Goal: Transaction & Acquisition: Book appointment/travel/reservation

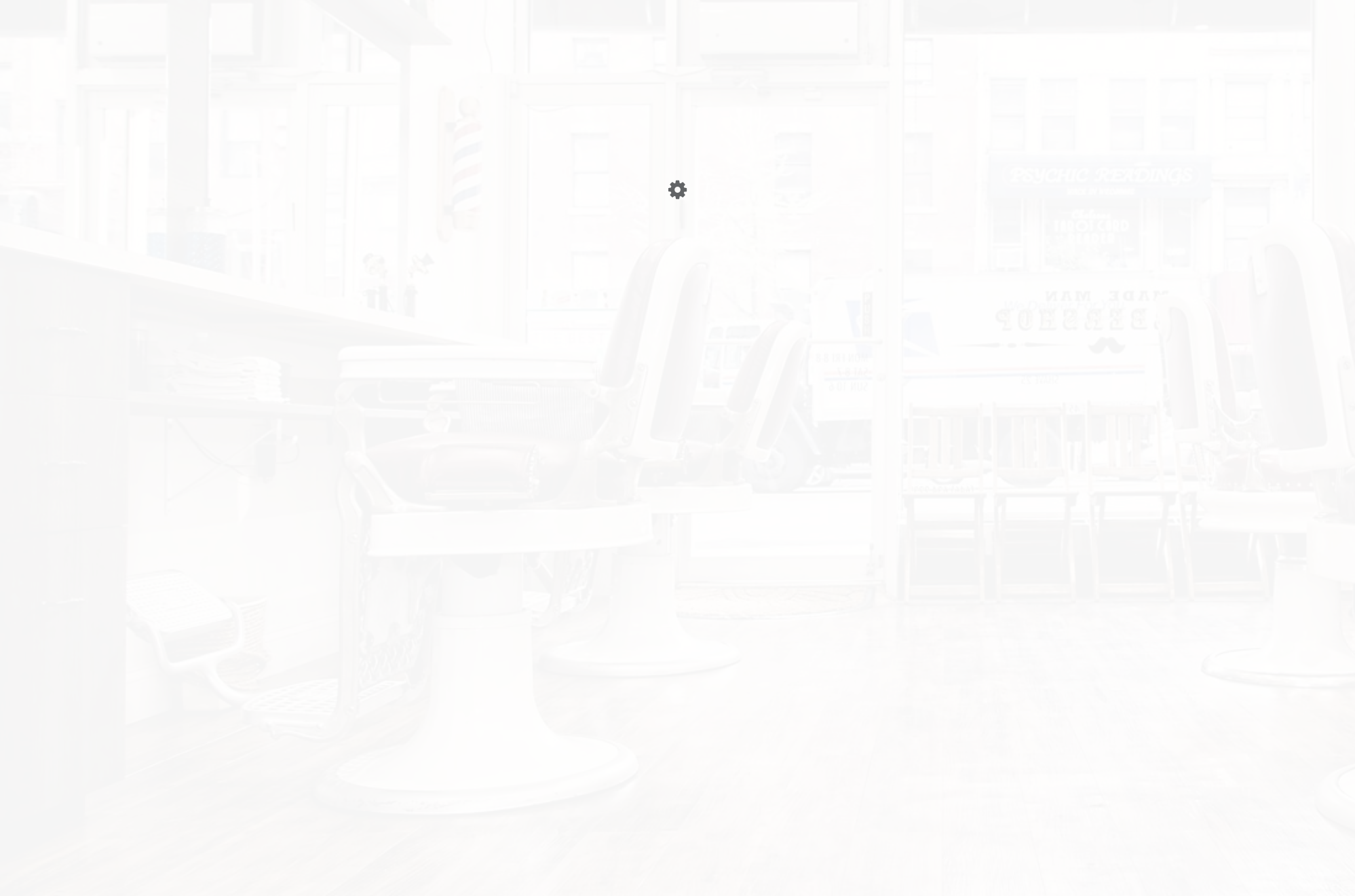
drag, startPoint x: 0, startPoint y: 0, endPoint x: 773, endPoint y: 404, distance: 872.2
click at [773, 404] on div "Please wait page is Loading" at bounding box center [677, 448] width 1355 height 896
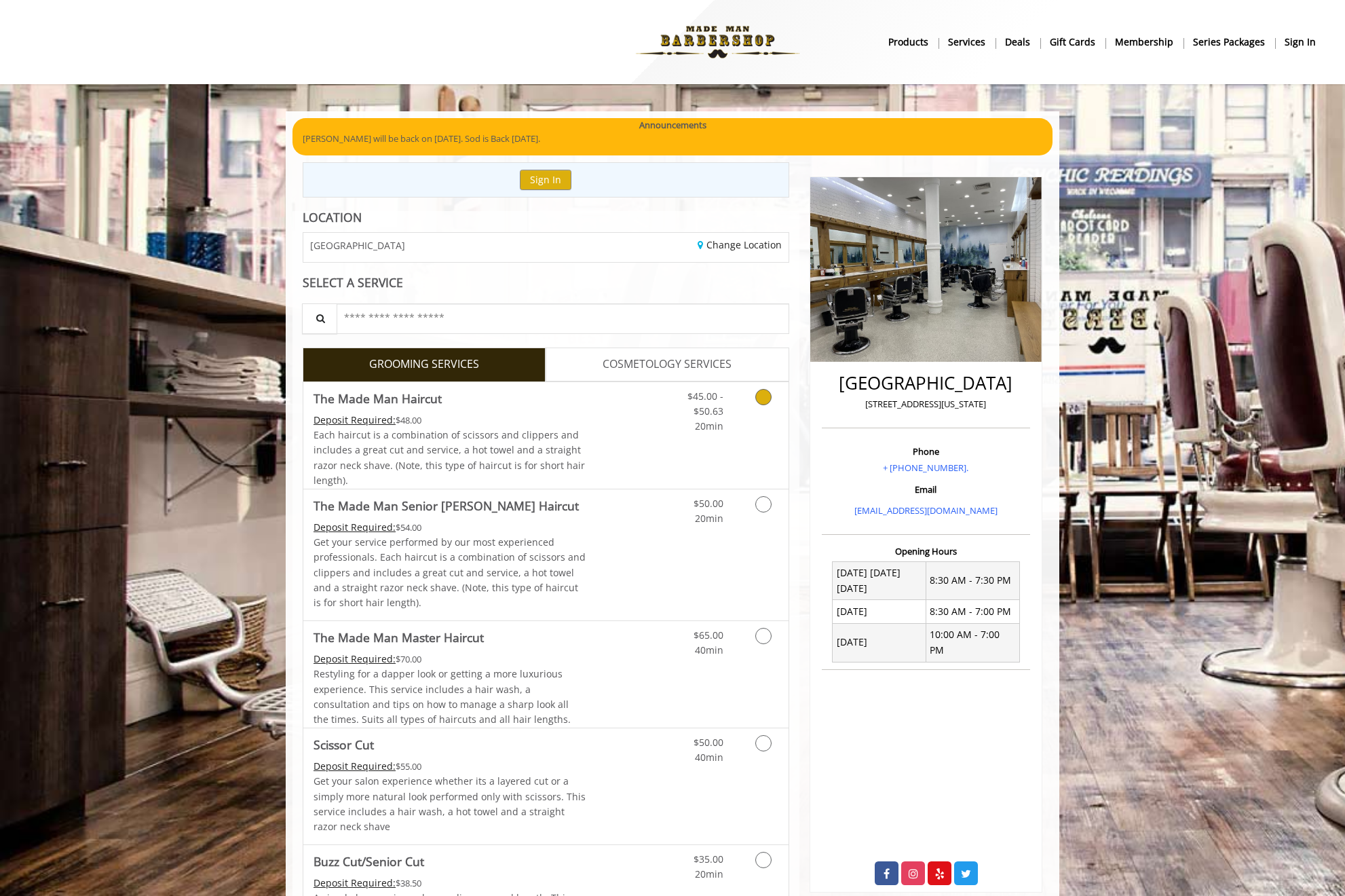
click at [754, 402] on link "Grooming services" at bounding box center [761, 408] width 35 height 52
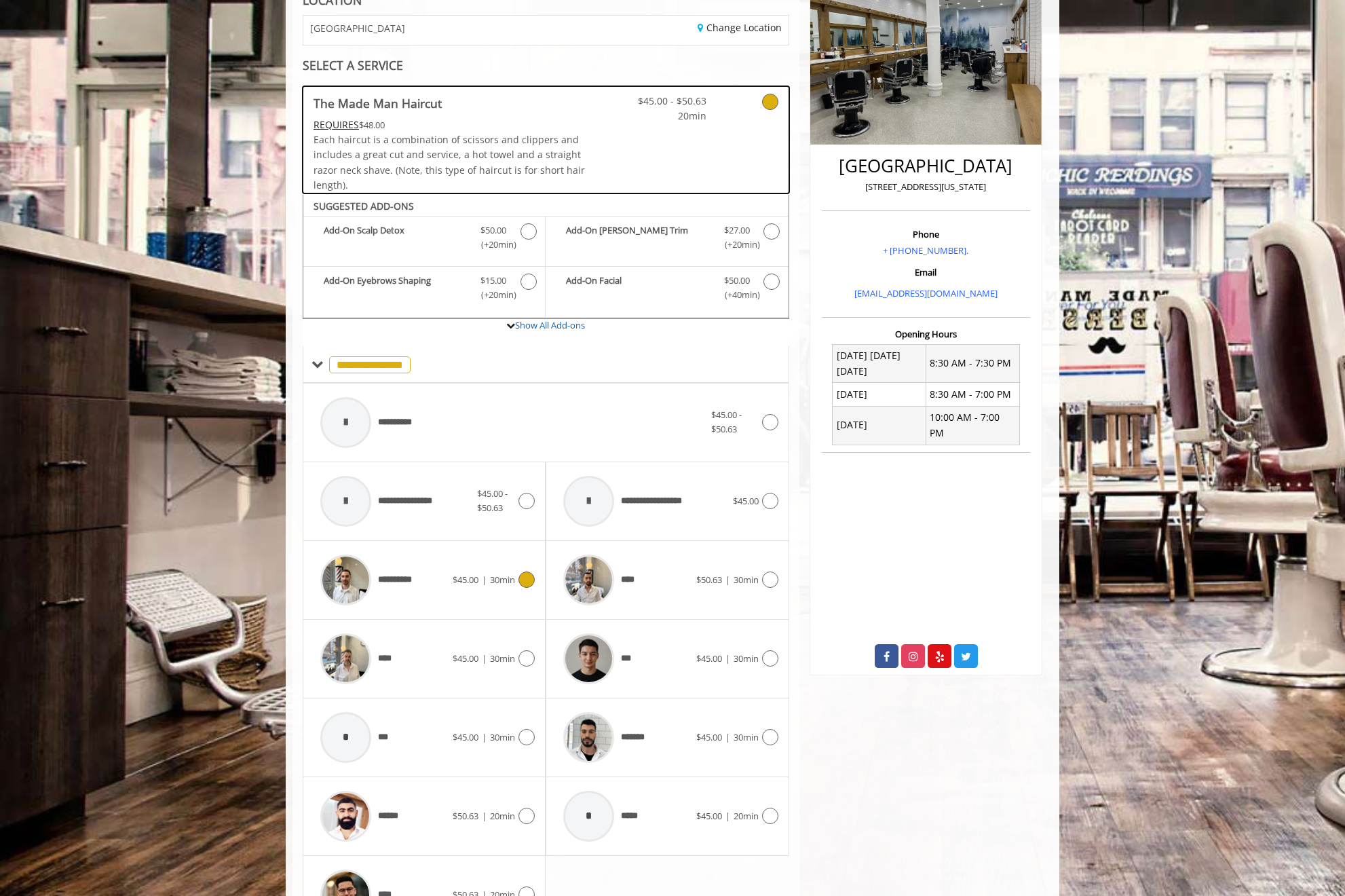
scroll to position [297, 0]
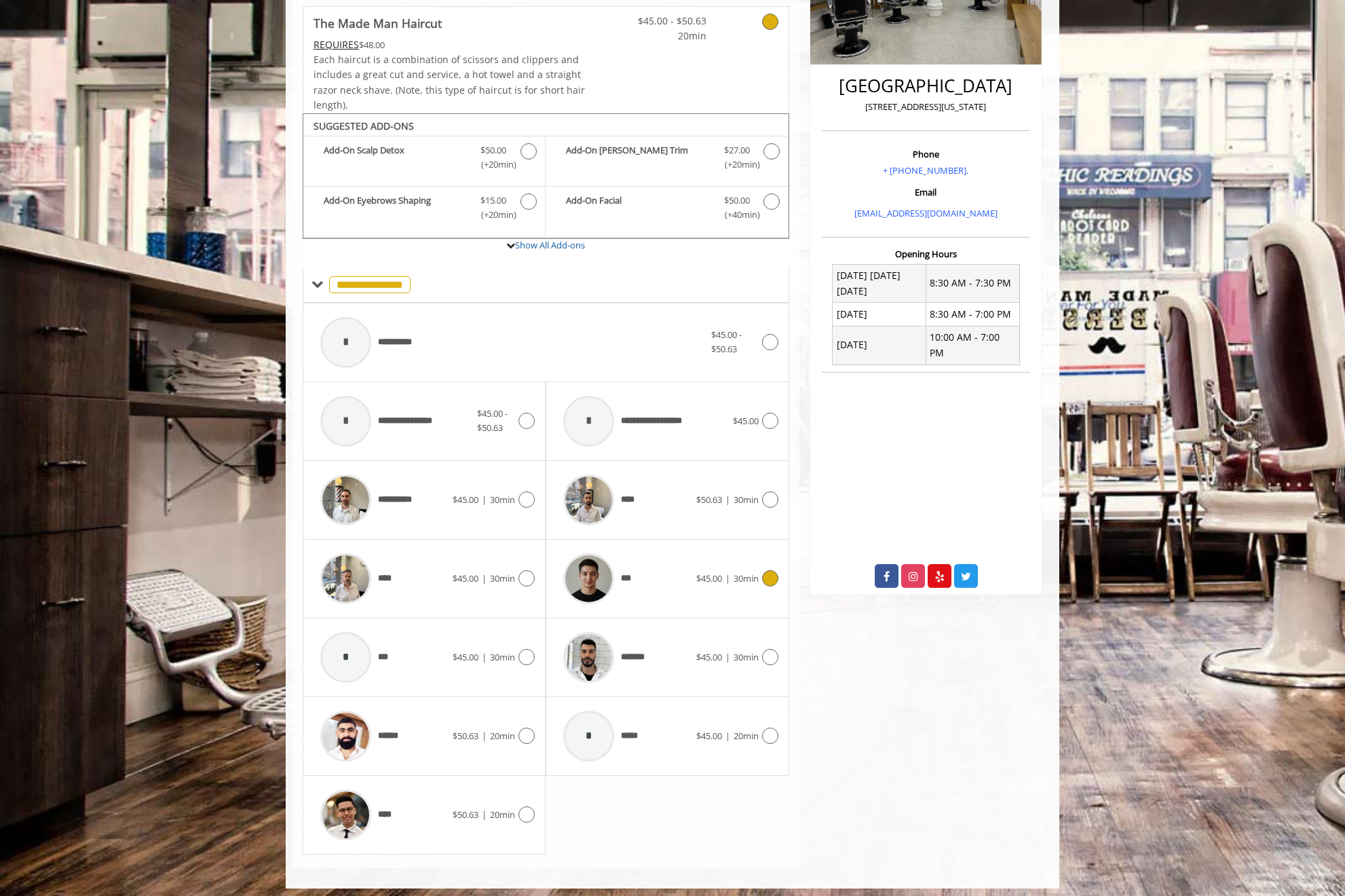
click at [680, 577] on div "***" at bounding box center [626, 579] width 139 height 65
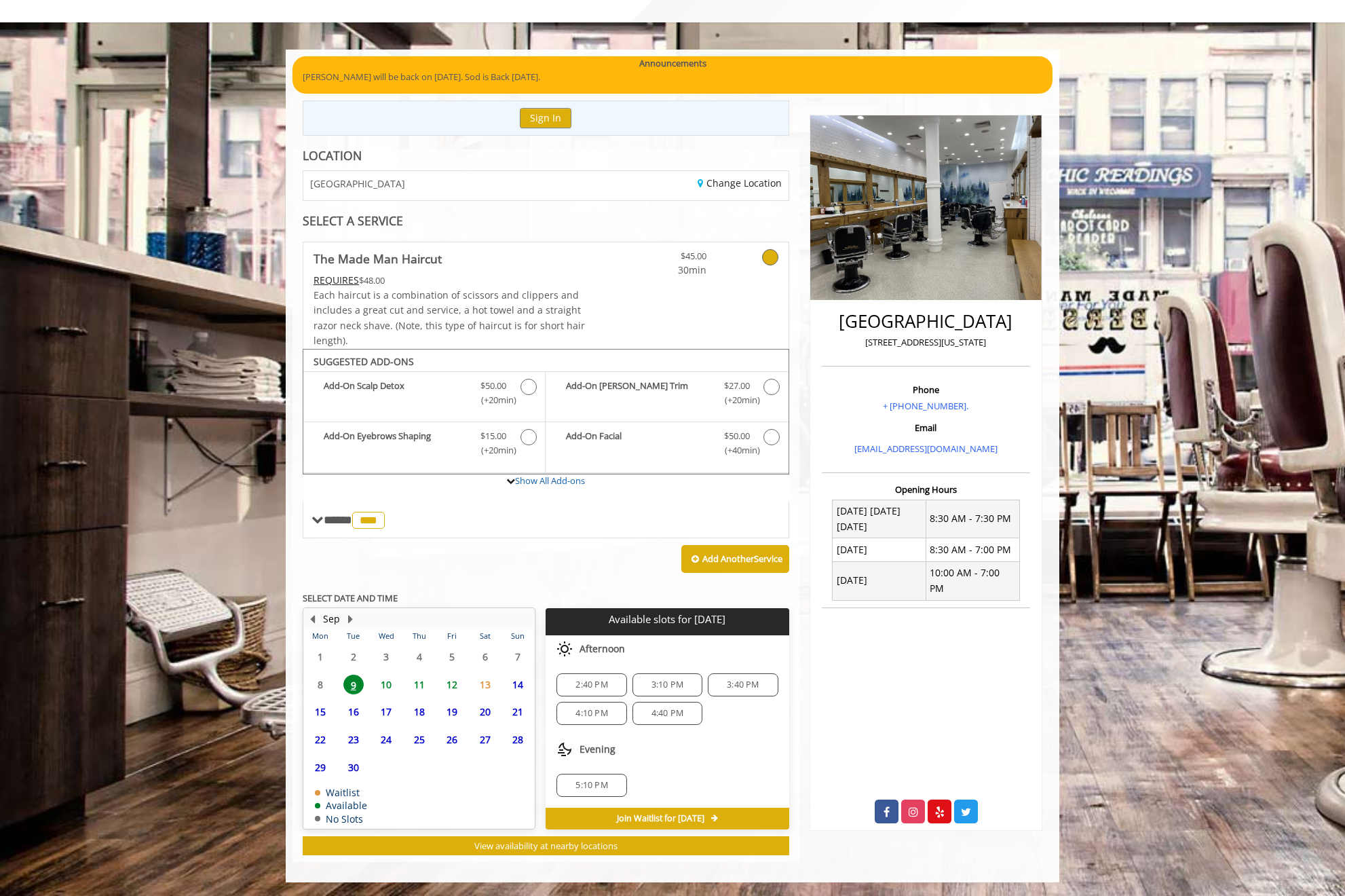
scroll to position [55, 0]
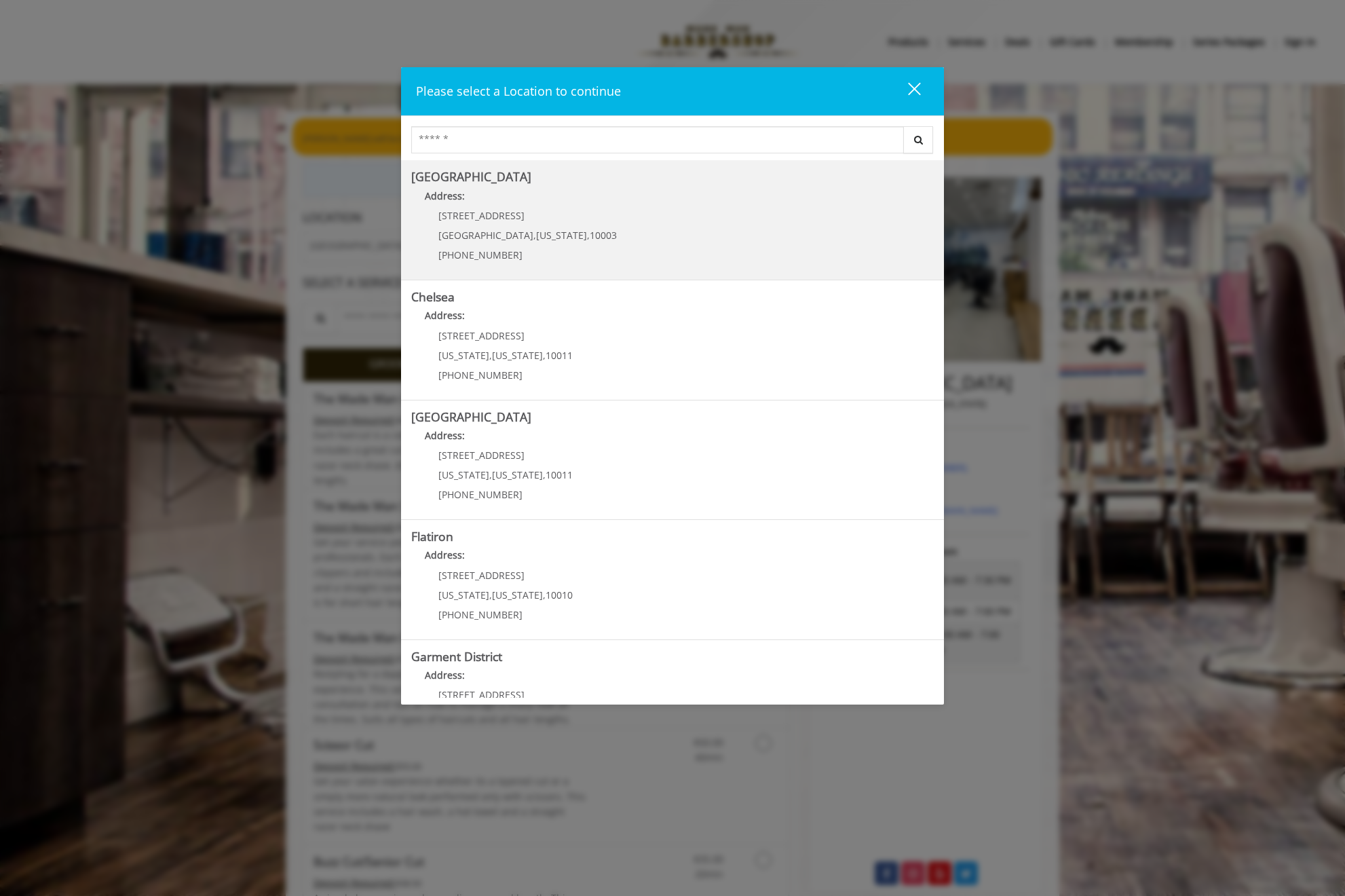
click at [505, 259] on p "[PHONE_NUMBER]" at bounding box center [527, 255] width 179 height 10
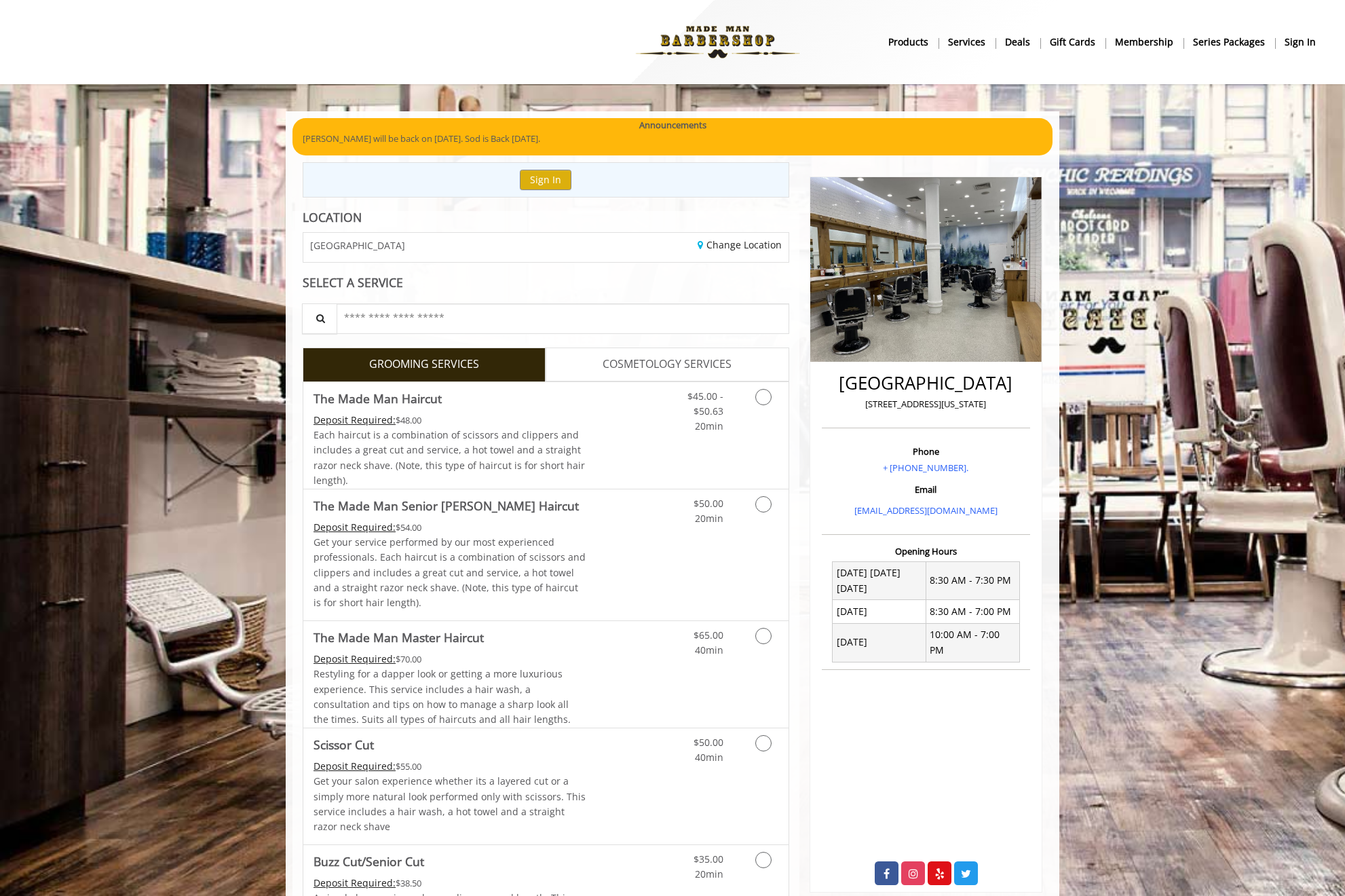
click at [748, 285] on div "SELECT A SERVICE" at bounding box center [546, 283] width 486 height 13
click at [774, 416] on link "Grooming services" at bounding box center [761, 408] width 35 height 52
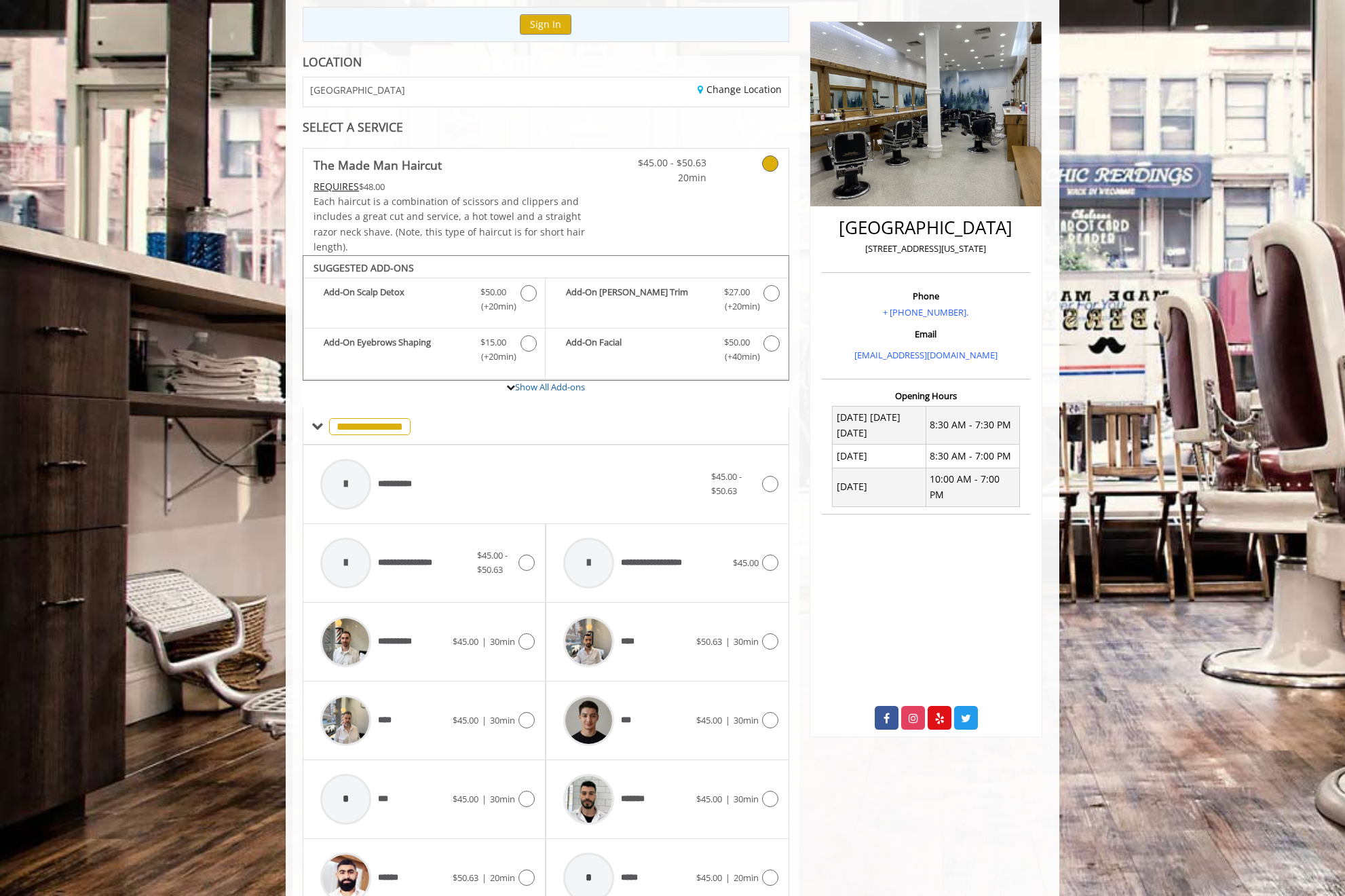
scroll to position [297, 0]
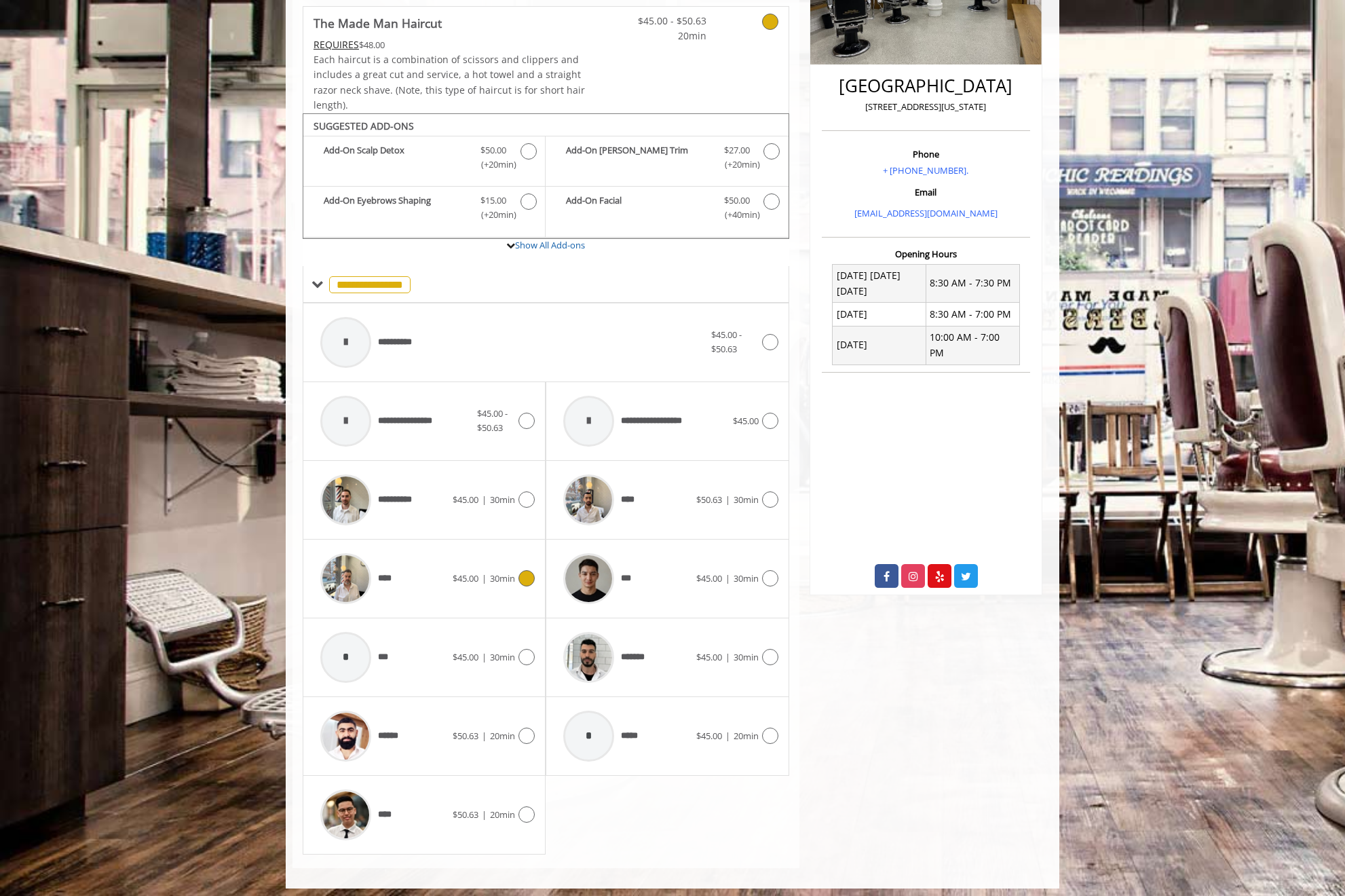
click at [472, 587] on div "**** $45.00 | 30min" at bounding box center [424, 579] width 221 height 65
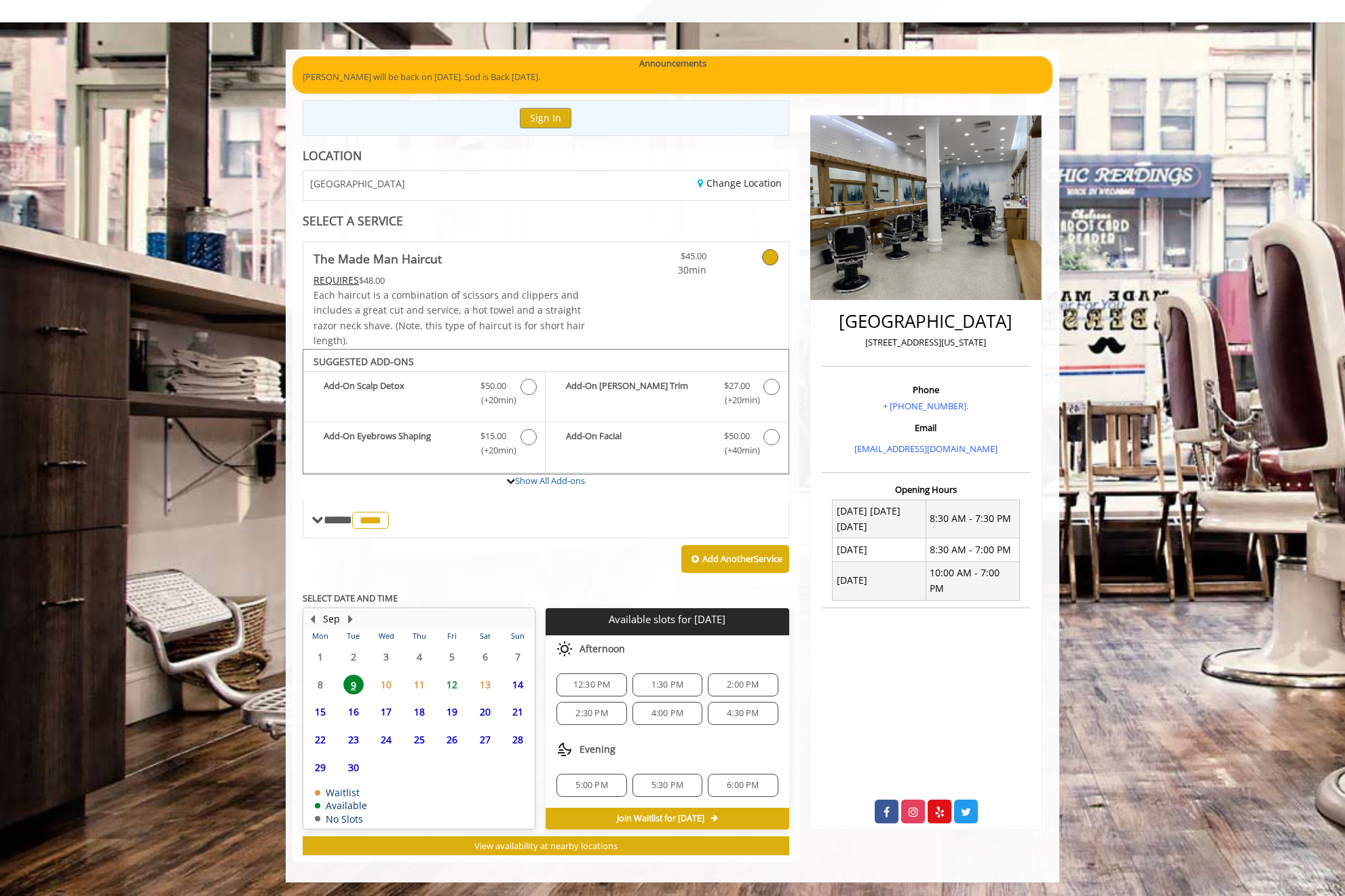
scroll to position [55, 0]
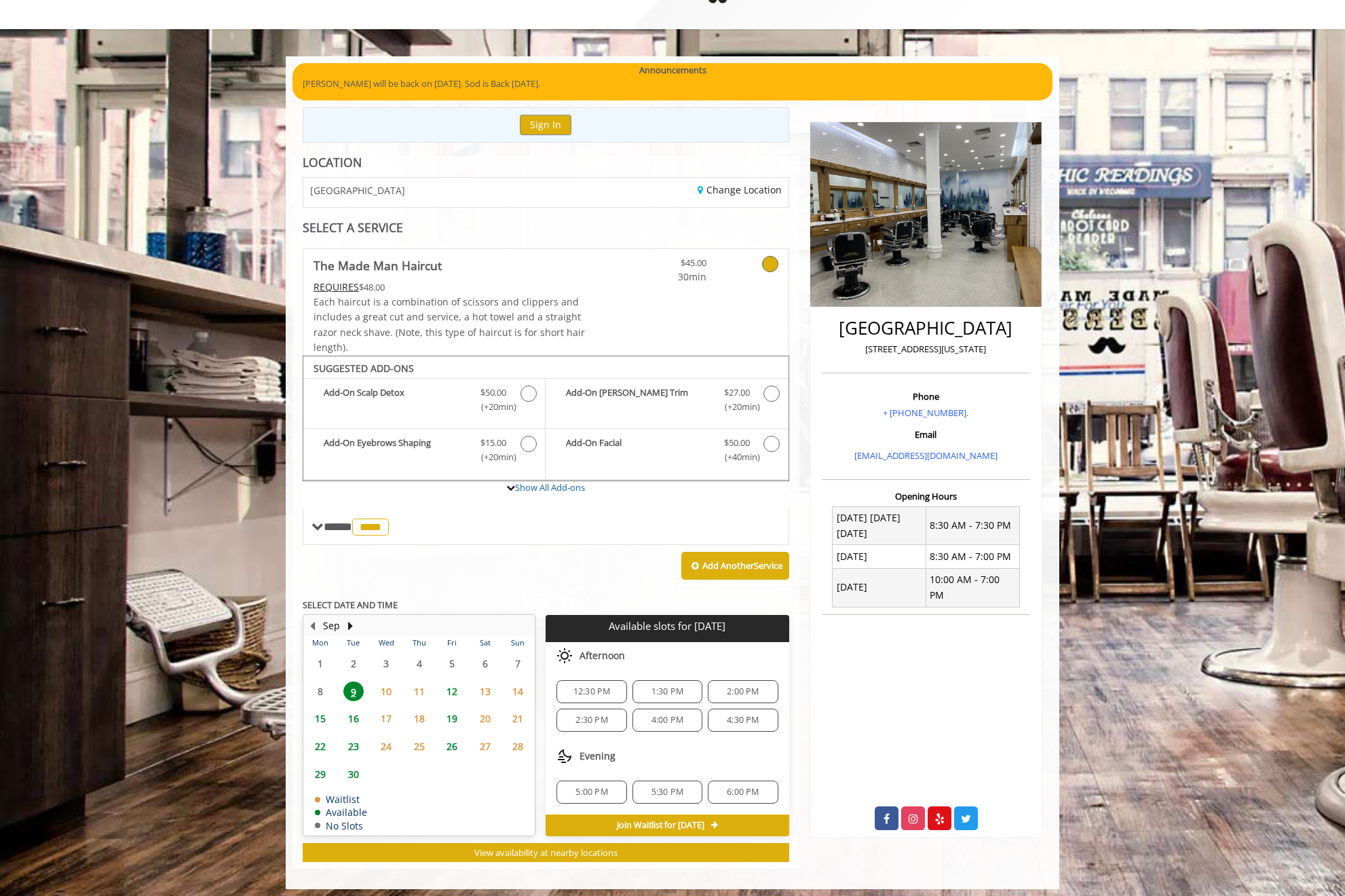
click at [754, 791] on div "6:00 PM" at bounding box center [743, 792] width 70 height 23
